Goal: Transaction & Acquisition: Download file/media

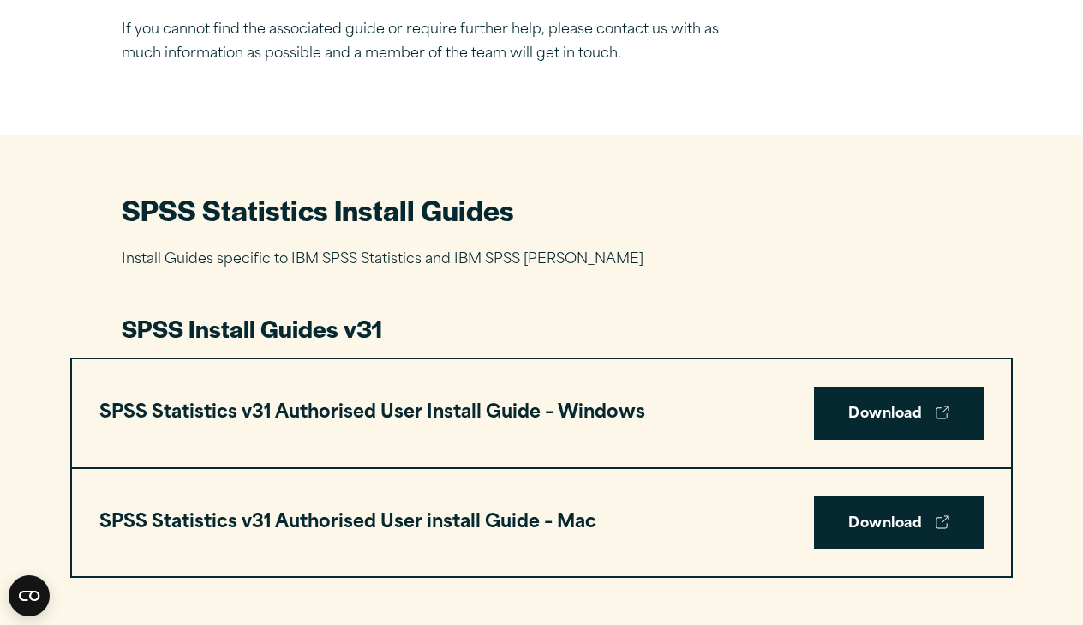
scroll to position [650, 0]
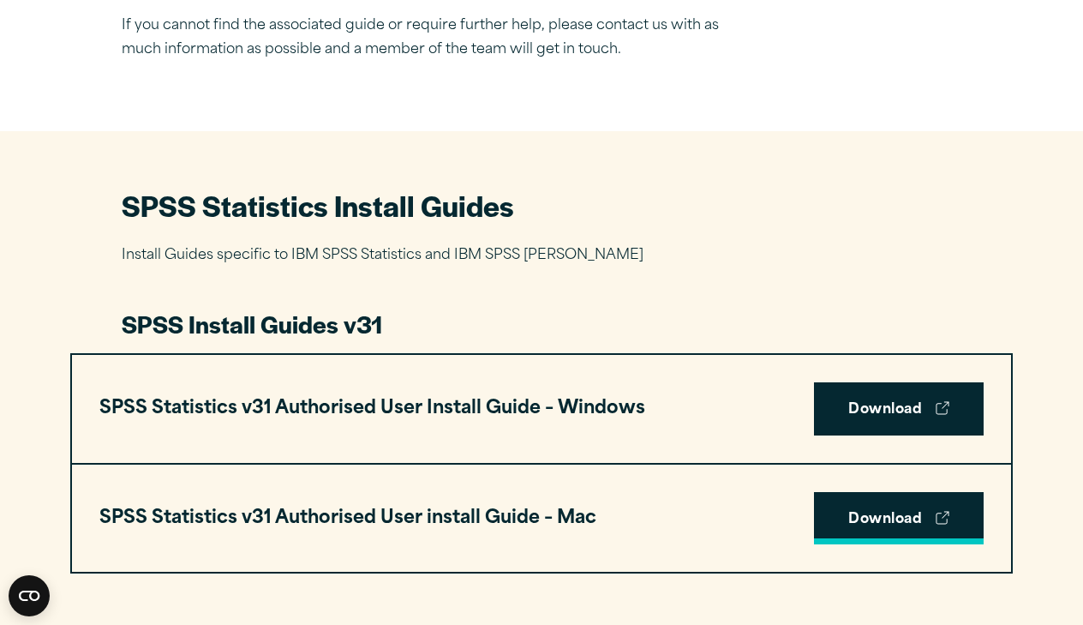
click at [924, 512] on link "Download" at bounding box center [899, 518] width 170 height 53
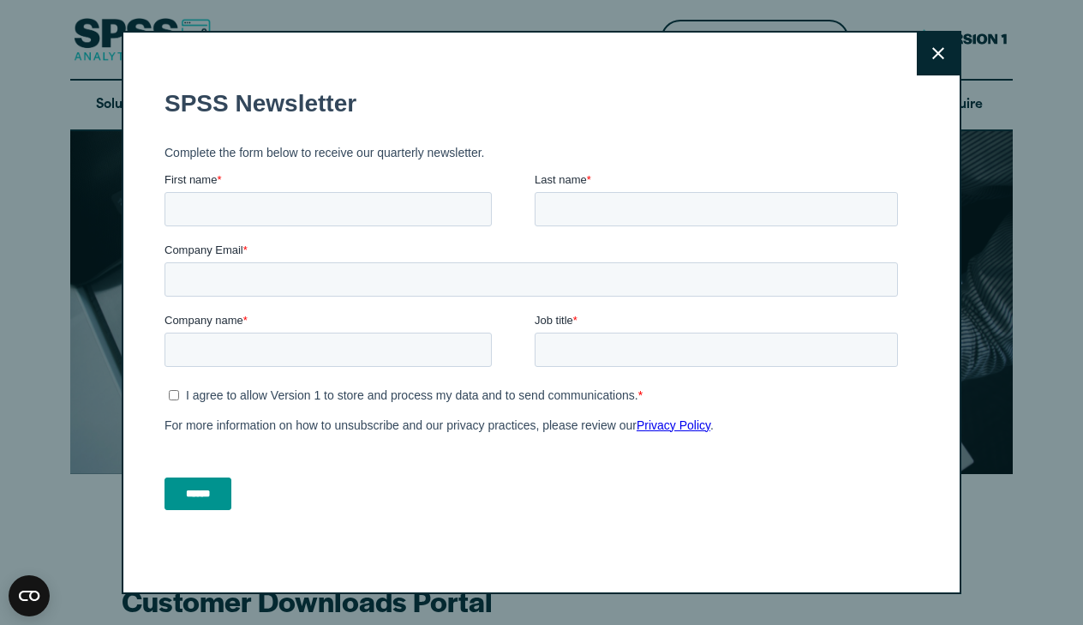
click at [937, 56] on icon at bounding box center [938, 54] width 12 height 12
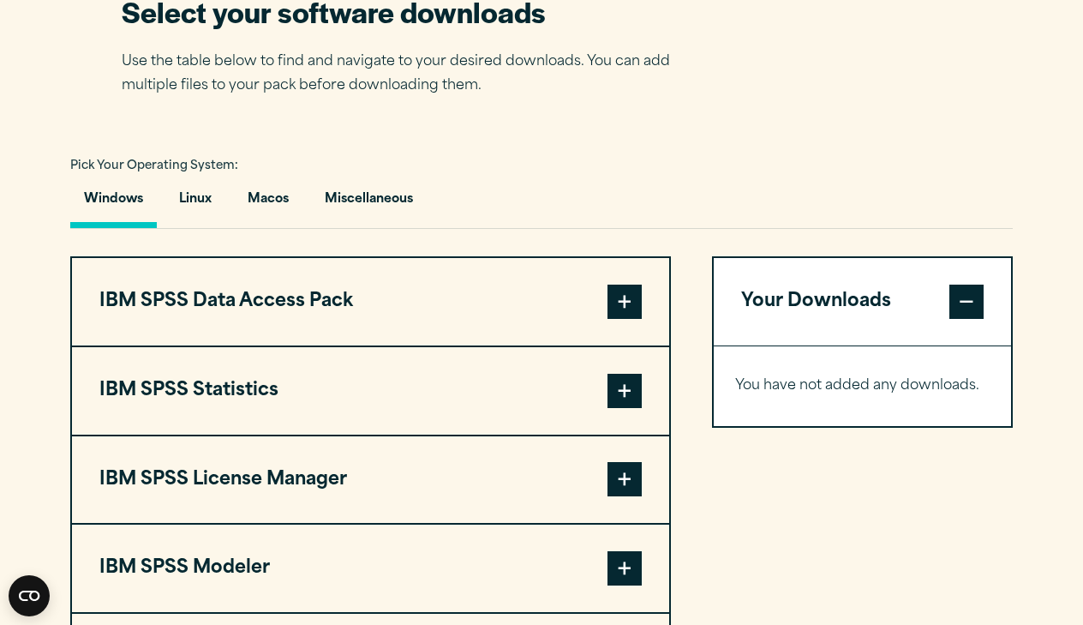
scroll to position [1160, 0]
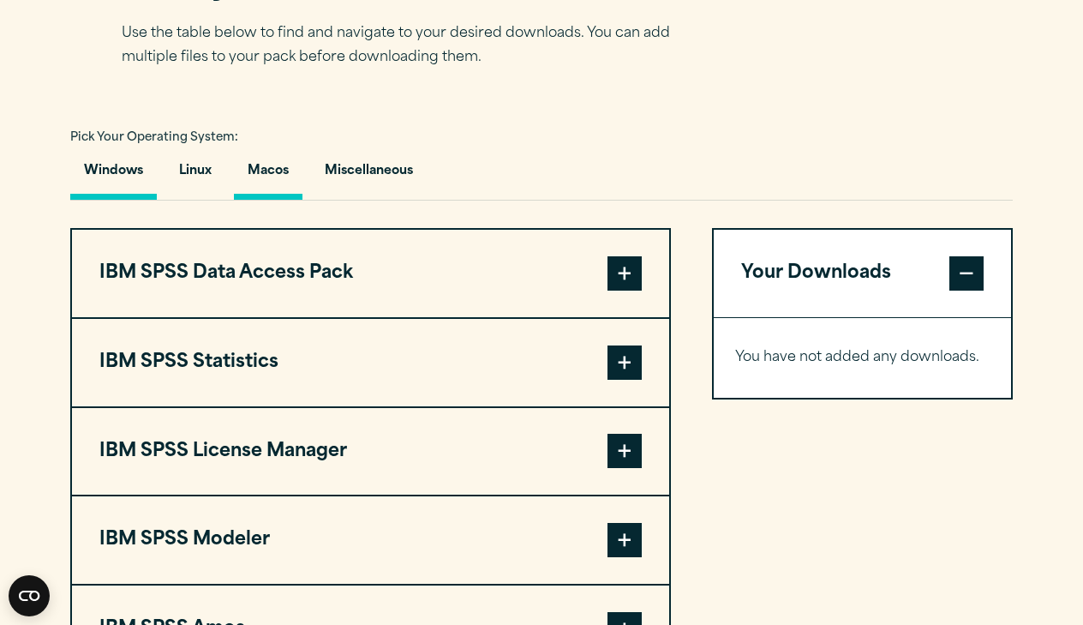
click at [267, 177] on button "Macos" at bounding box center [268, 175] width 69 height 49
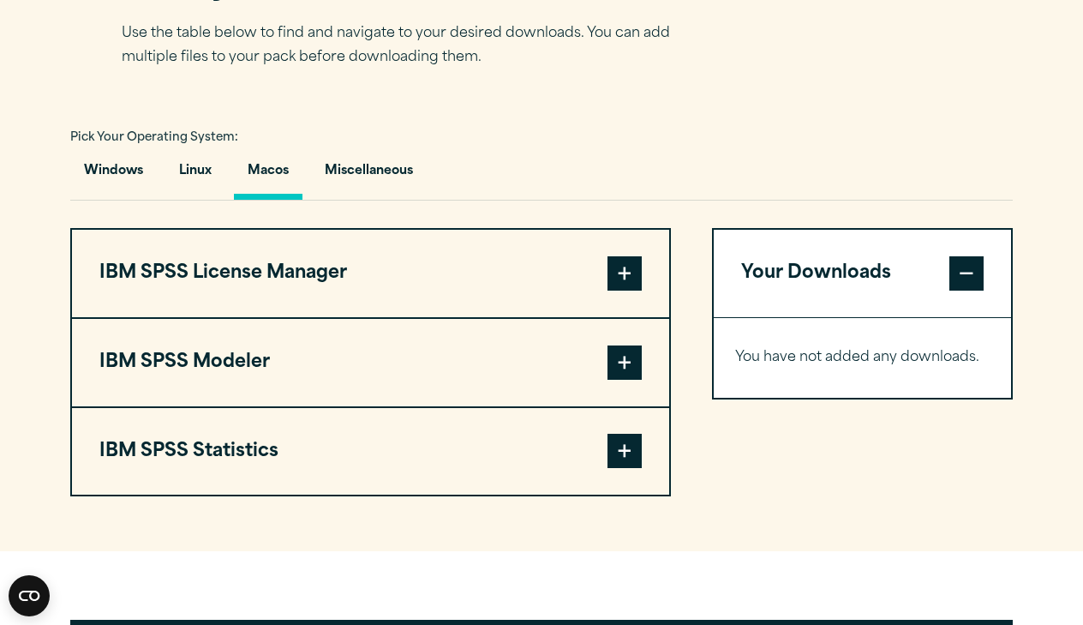
click at [634, 443] on span at bounding box center [625, 451] width 34 height 34
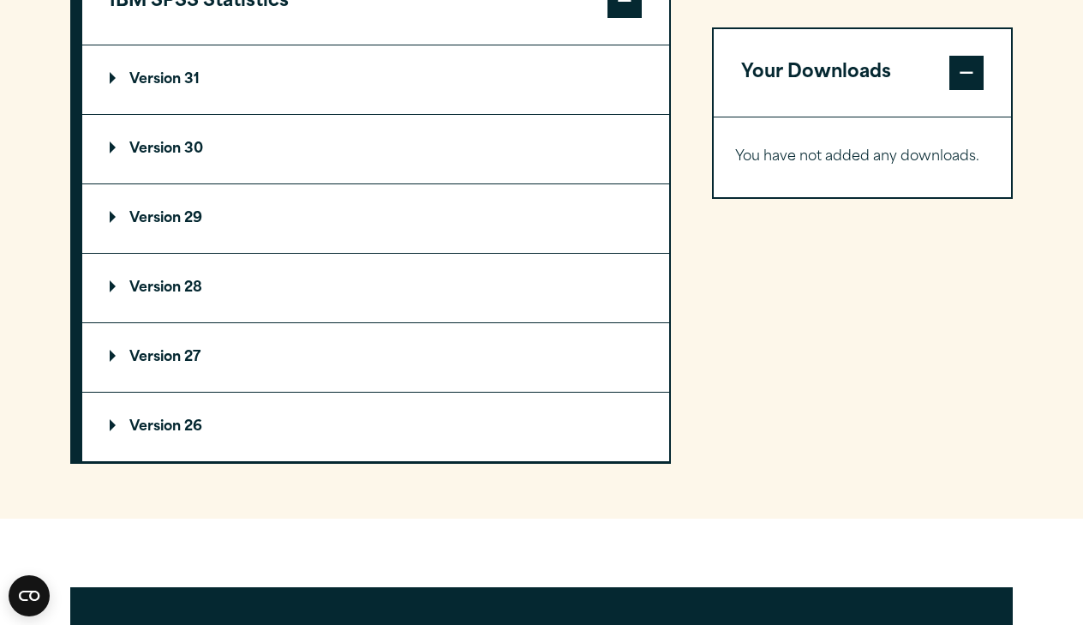
click at [556, 448] on summary "Version 26" at bounding box center [375, 427] width 587 height 69
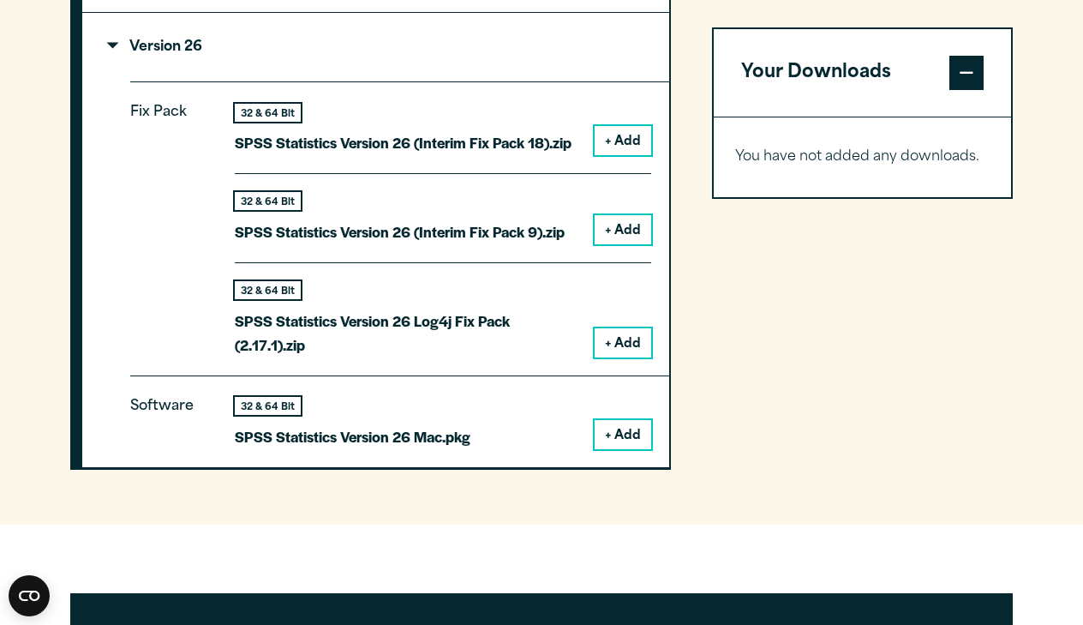
scroll to position [1977, 0]
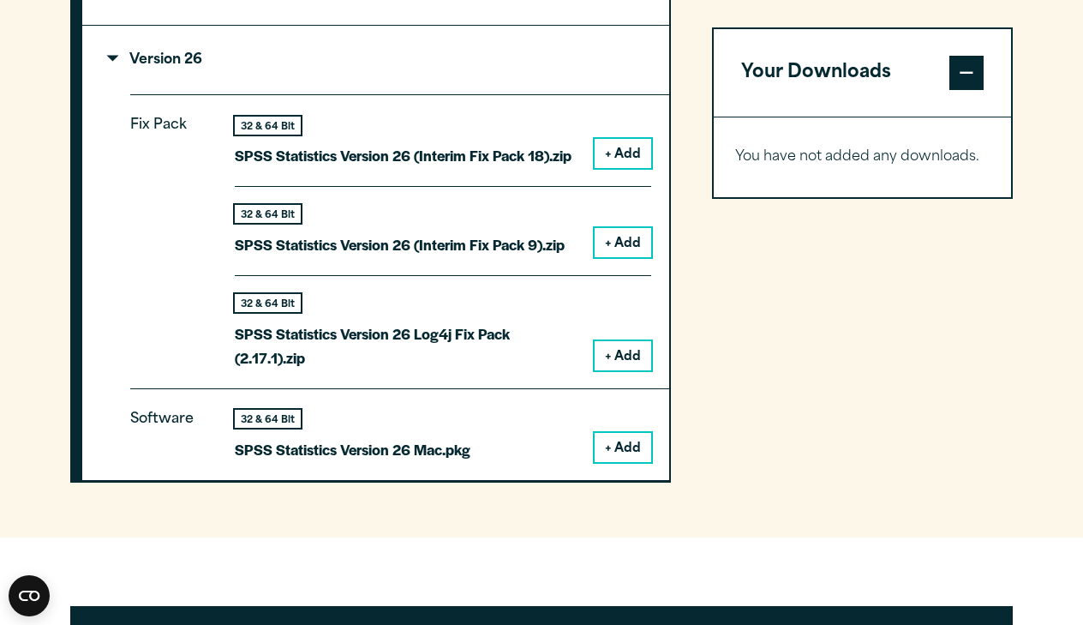
click at [624, 447] on button "+ Add" at bounding box center [623, 447] width 57 height 29
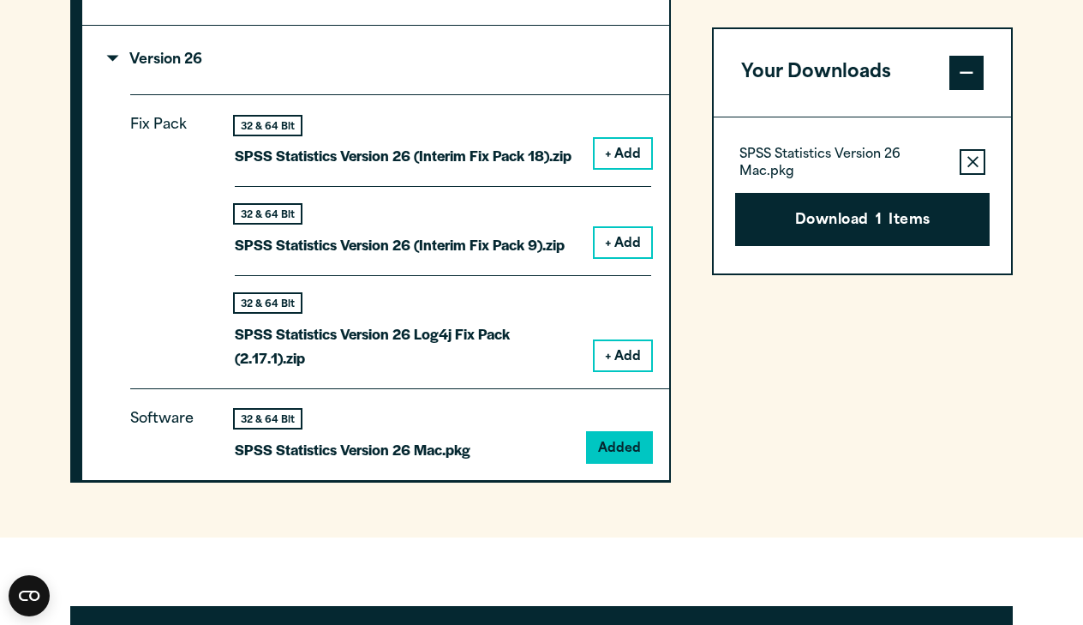
drag, startPoint x: 632, startPoint y: 156, endPoint x: 629, endPoint y: 179, distance: 23.3
click at [632, 156] on button "+ Add" at bounding box center [623, 153] width 57 height 29
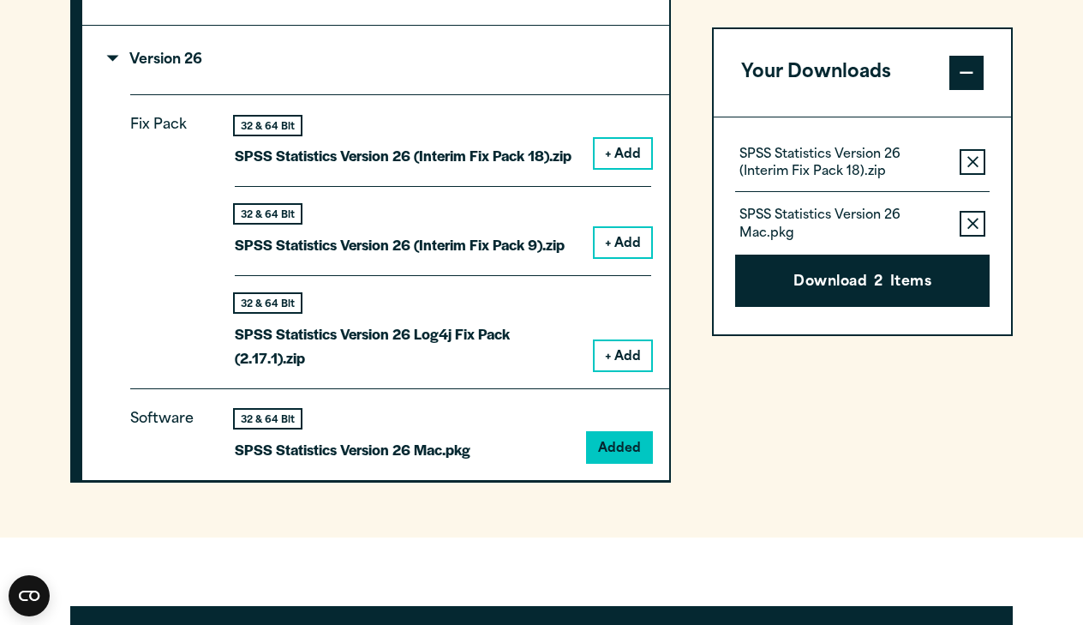
click at [626, 234] on button "+ Add" at bounding box center [623, 242] width 57 height 29
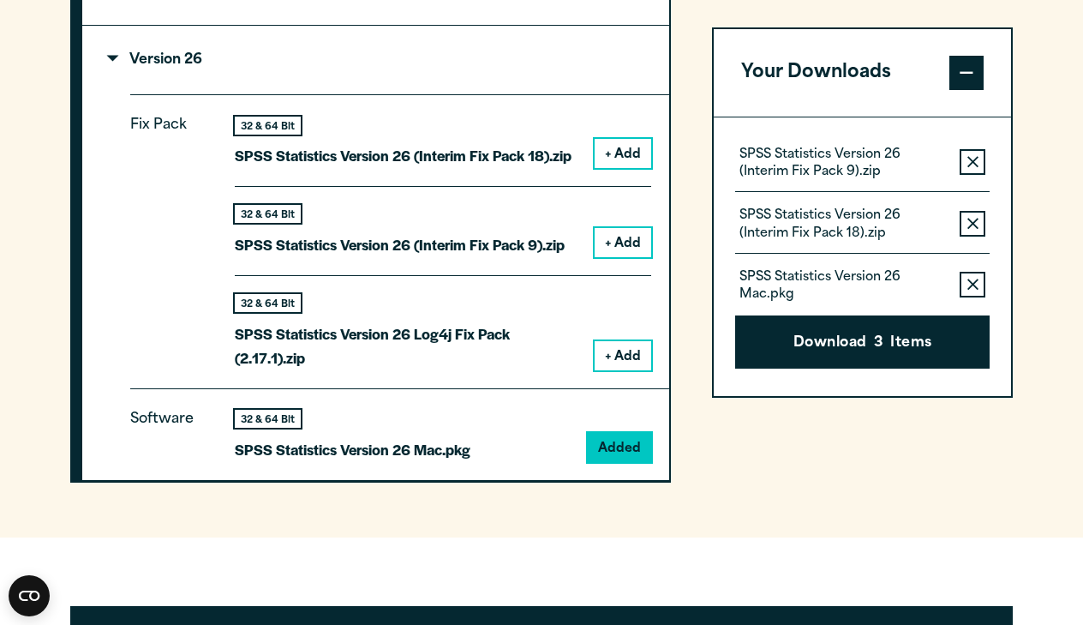
click at [618, 341] on button "+ Add" at bounding box center [623, 355] width 57 height 29
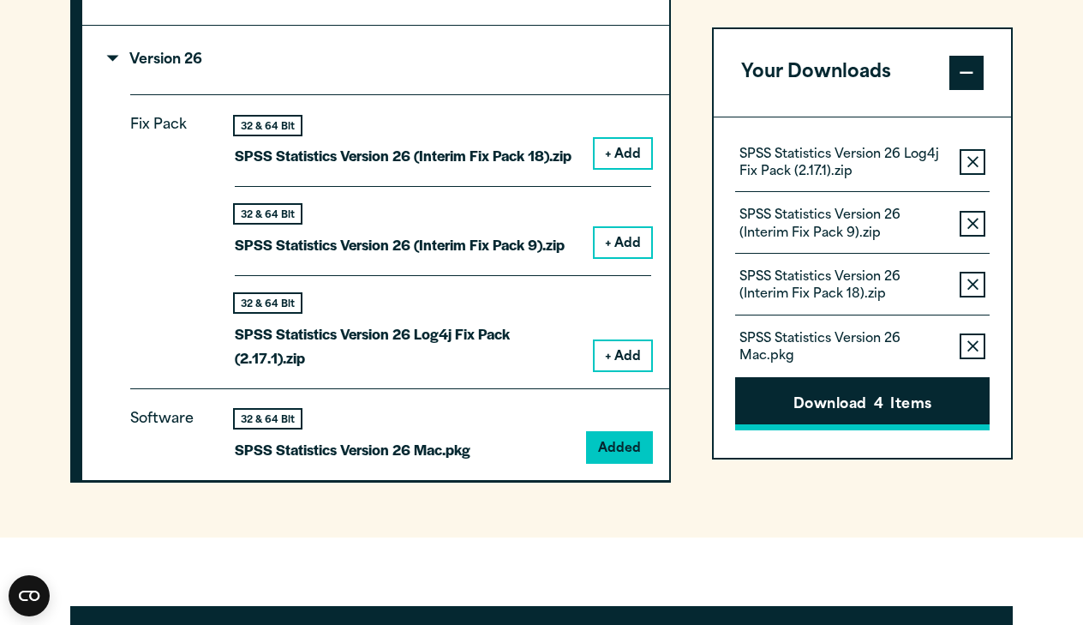
click at [800, 400] on button "Download 4 Items" at bounding box center [862, 403] width 255 height 53
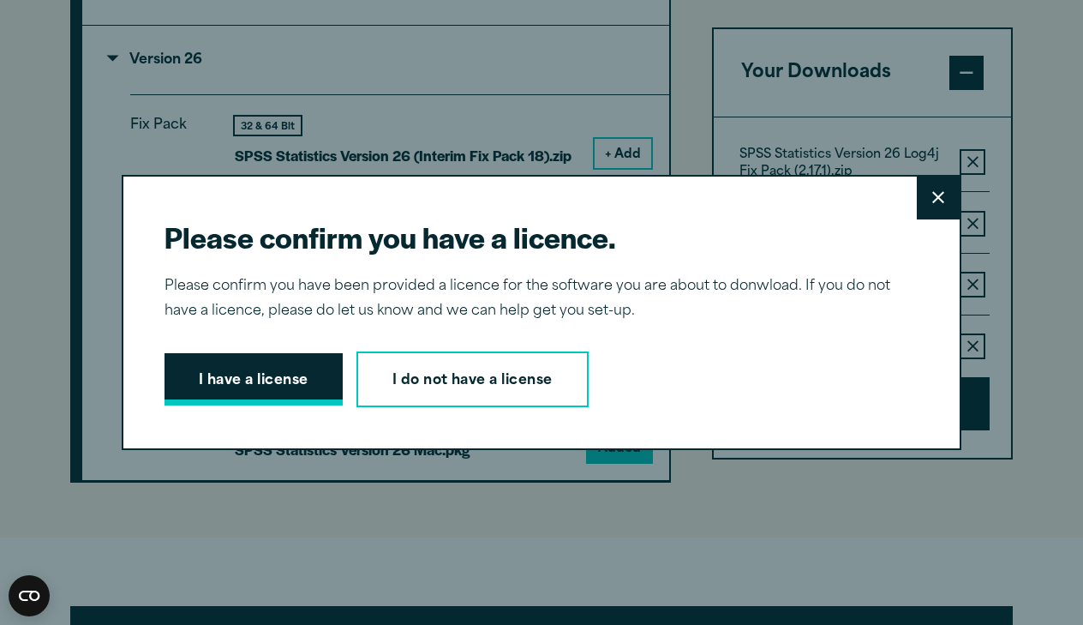
click at [327, 369] on button "I have a license" at bounding box center [254, 379] width 178 height 53
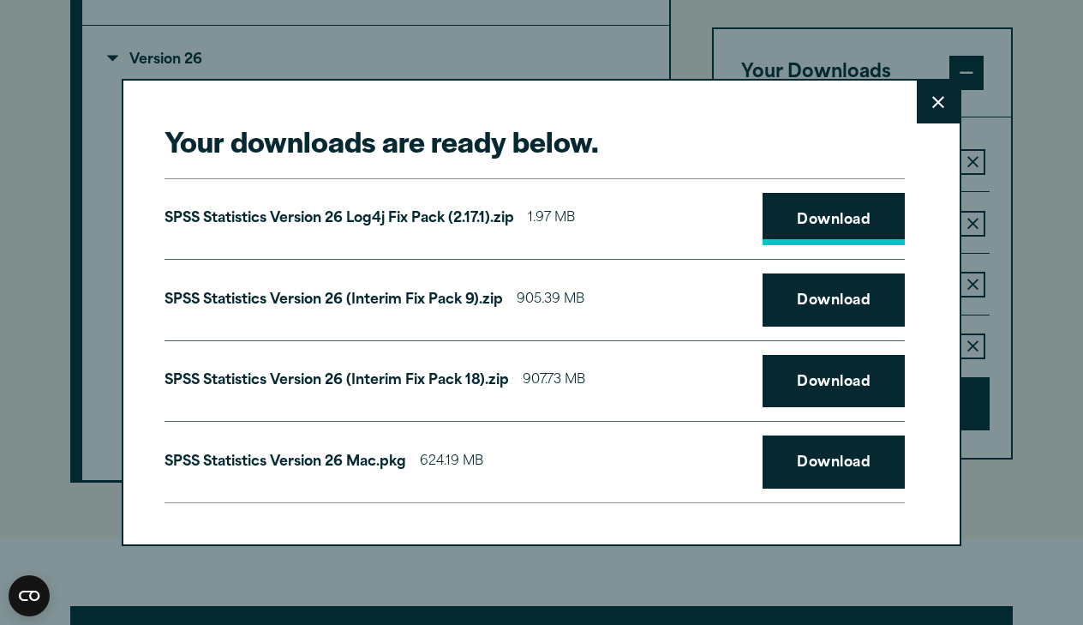
click at [819, 235] on link "Download" at bounding box center [834, 219] width 142 height 53
click at [819, 308] on link "Download" at bounding box center [834, 299] width 142 height 53
click at [784, 459] on link "Download" at bounding box center [834, 461] width 142 height 53
click at [936, 101] on icon at bounding box center [938, 102] width 12 height 13
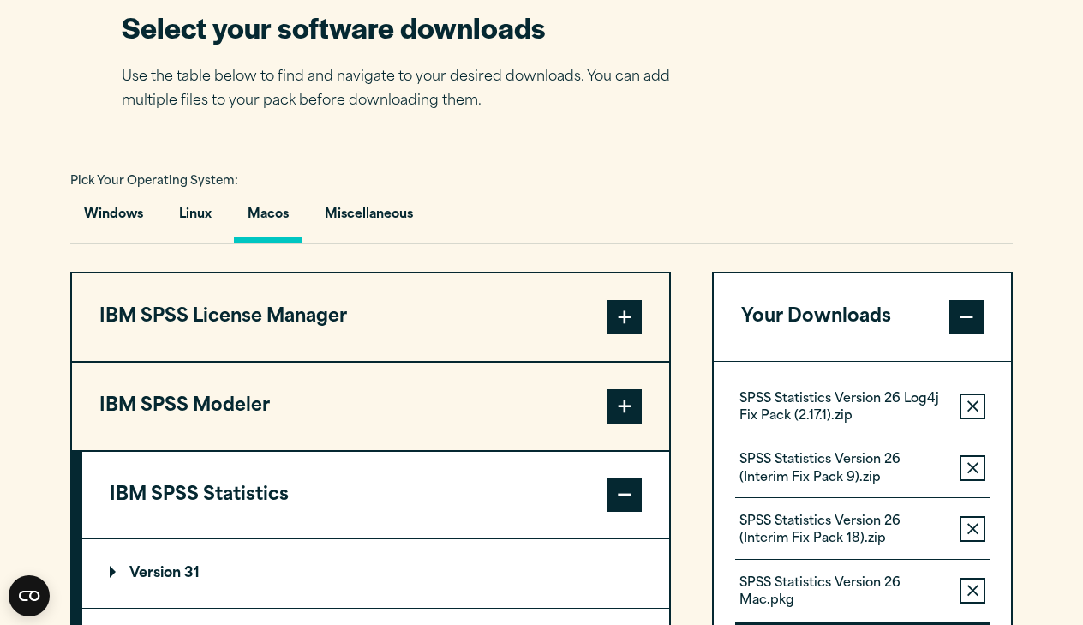
scroll to position [1120, 0]
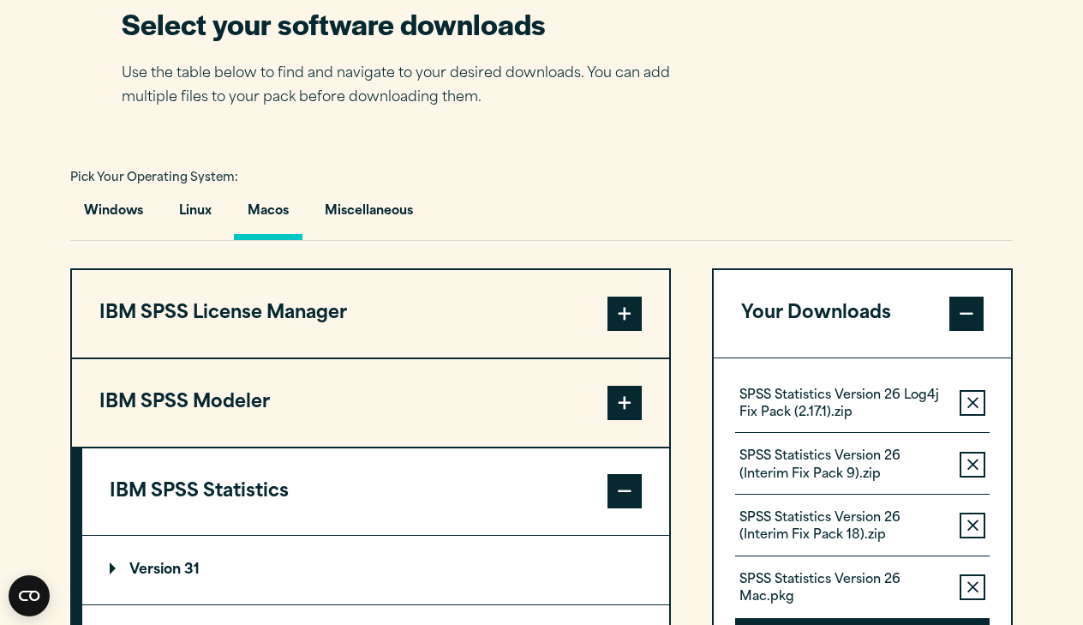
click at [619, 501] on span at bounding box center [625, 491] width 34 height 34
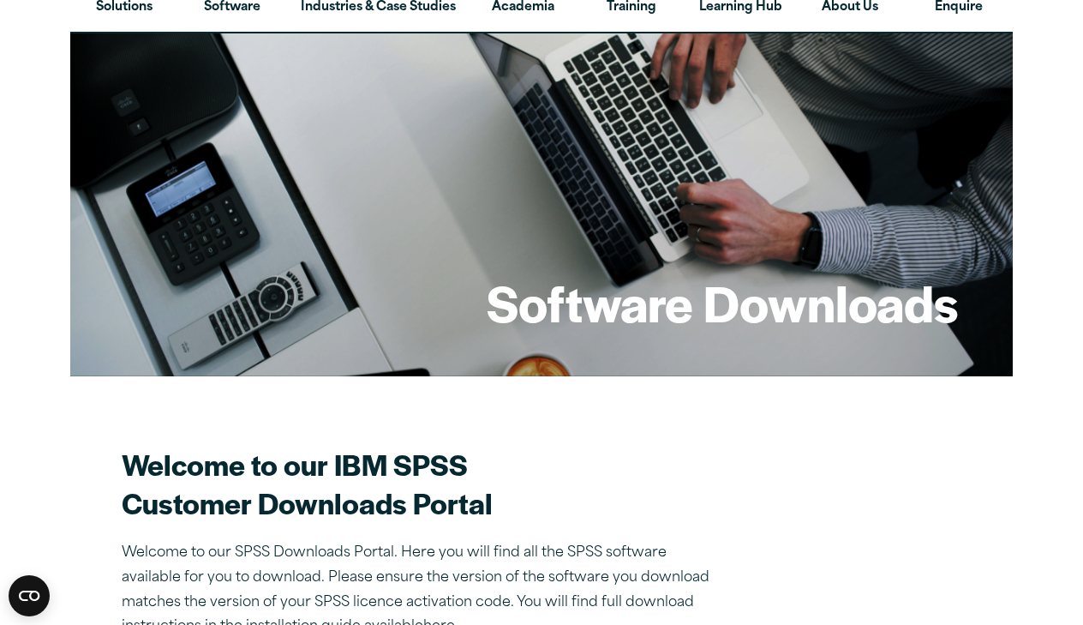
scroll to position [29, 0]
